Goal: Navigation & Orientation: Find specific page/section

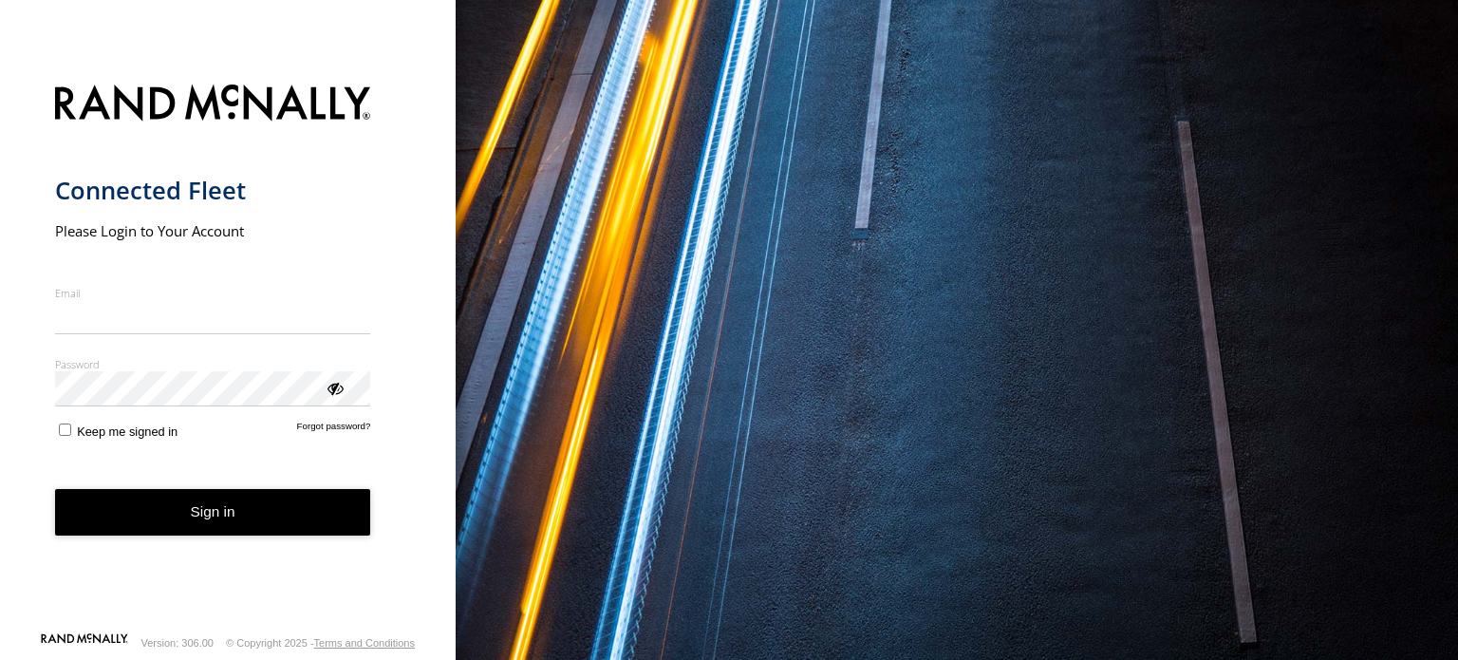
type input "**********"
click at [275, 533] on button "Sign in" at bounding box center [213, 512] width 316 height 47
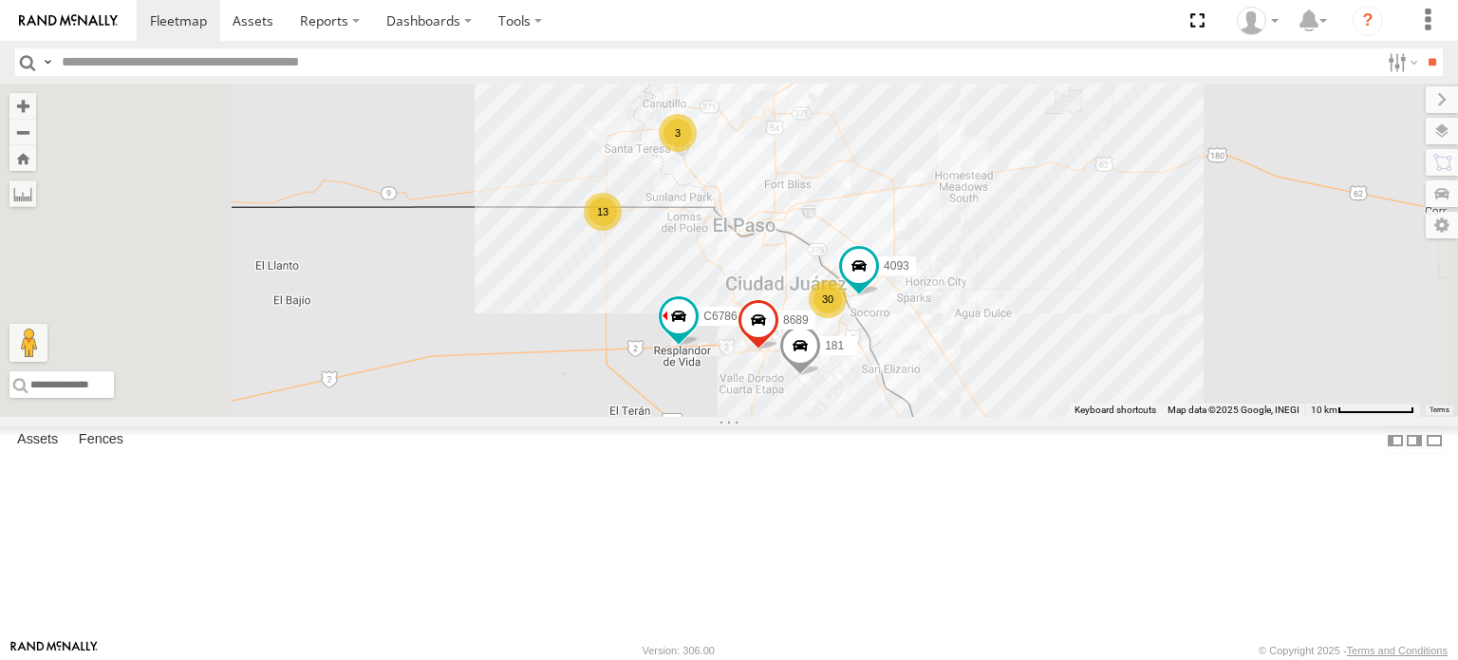
click at [0, 0] on div "FOXCONN" at bounding box center [0, 0] width 0 height 0
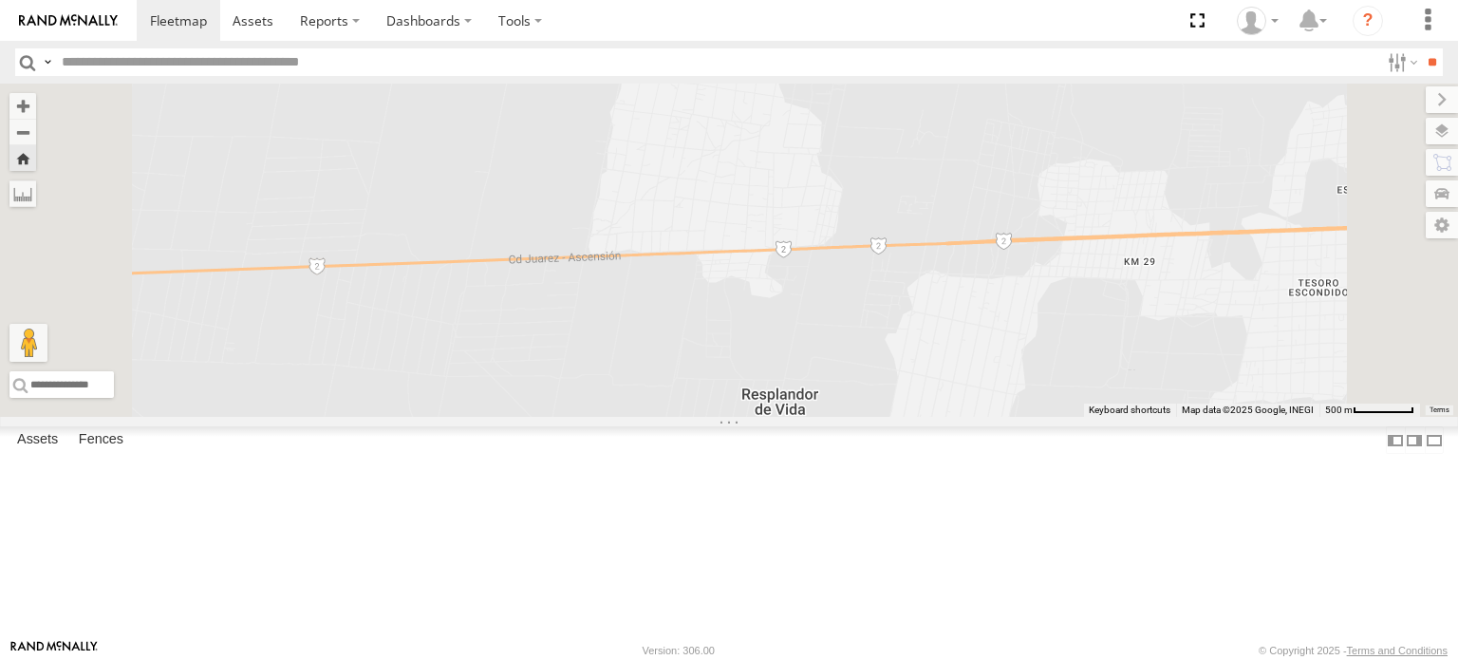
click at [0, 0] on div at bounding box center [0, 0] width 0 height 0
